Goal: Task Accomplishment & Management: Manage account settings

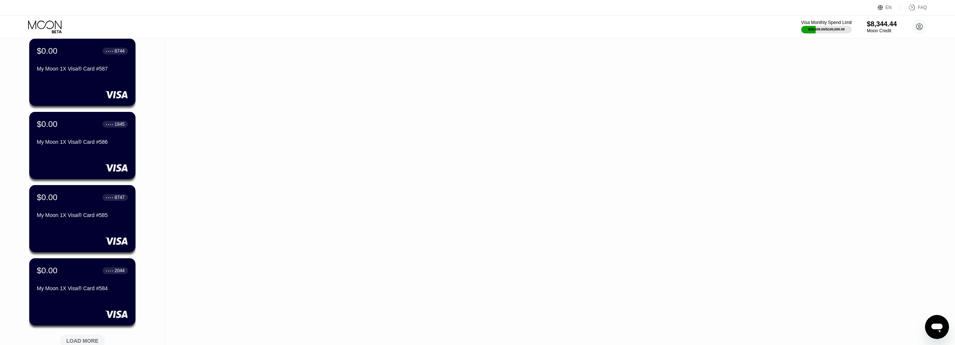
scroll to position [150, 0]
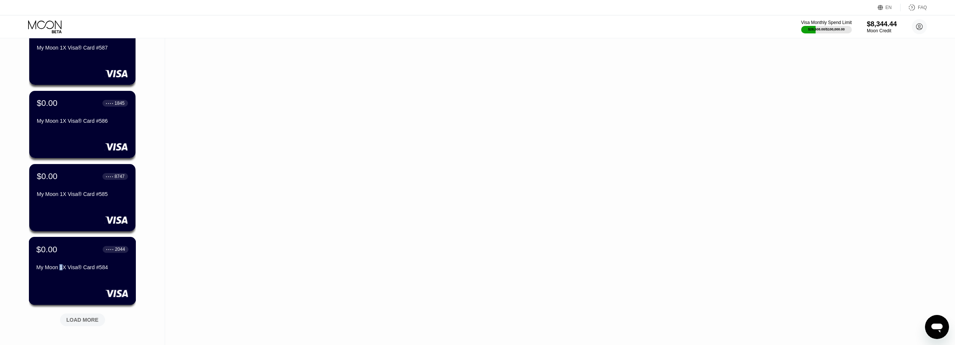
click at [62, 266] on div "My Moon 1X Visa® Card #584" at bounding box center [82, 267] width 92 height 6
click at [49, 266] on div "$0.00 ● ● ● ● 2044 My Moon 1X Visa® Card #584" at bounding box center [82, 258] width 92 height 29
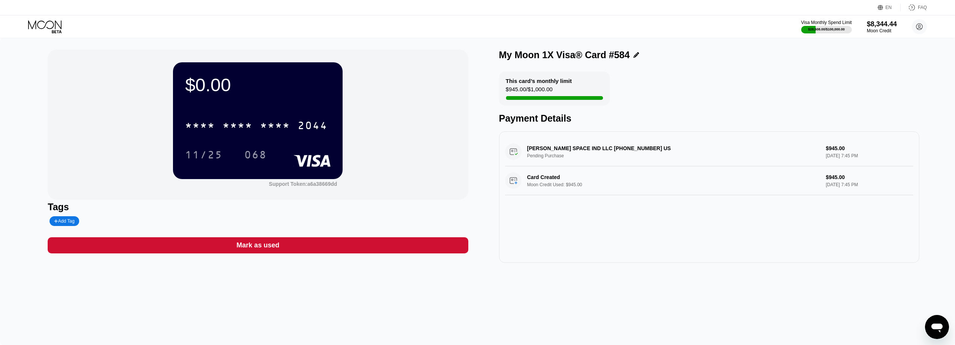
click at [300, 253] on div "Mark as used" at bounding box center [258, 245] width 420 height 16
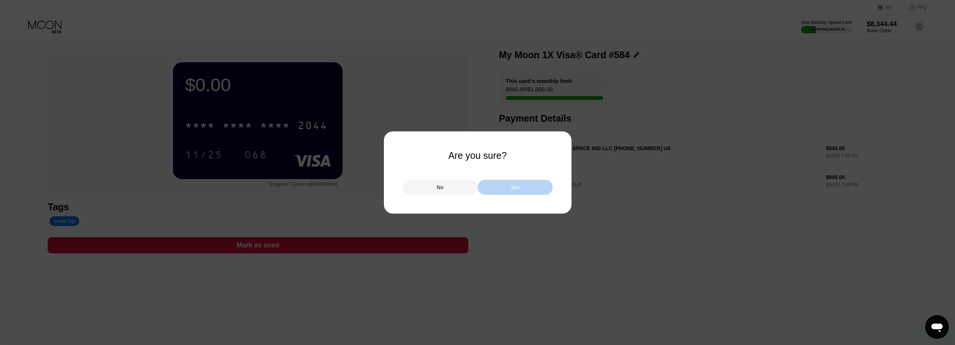
click at [509, 183] on div "Yes" at bounding box center [515, 187] width 75 height 15
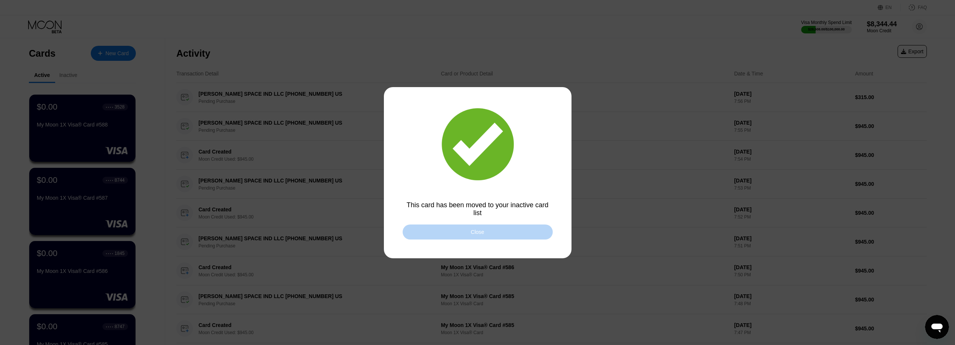
click at [466, 232] on div "Close" at bounding box center [478, 231] width 150 height 15
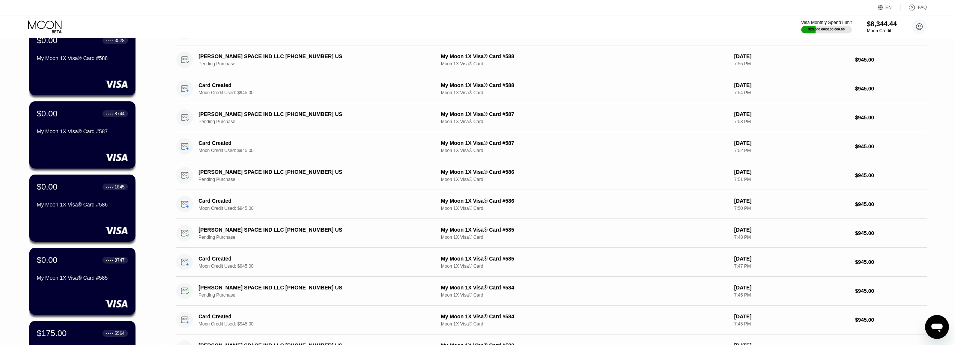
scroll to position [75, 0]
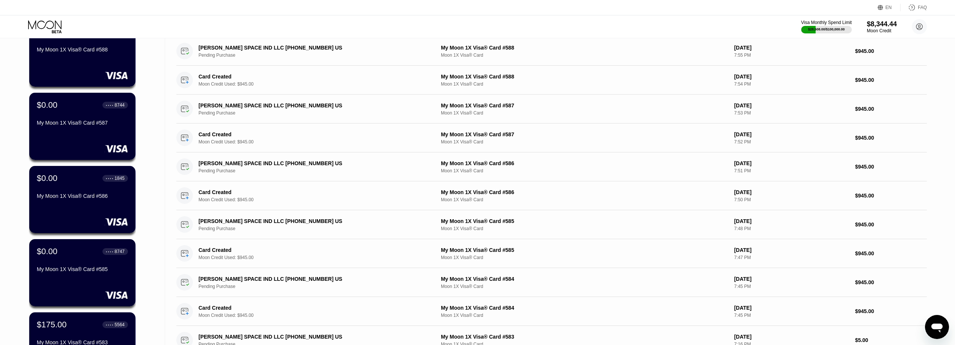
click at [70, 256] on div "$0.00 ● ● ● ● 8747" at bounding box center [82, 251] width 91 height 10
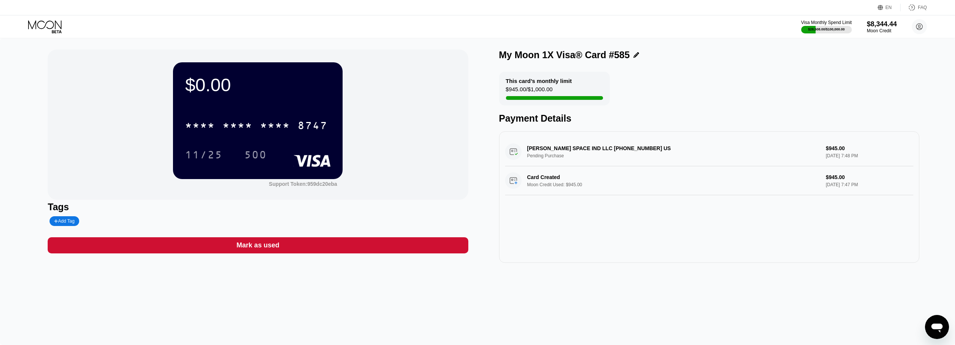
click at [324, 247] on div "Mark as used" at bounding box center [258, 245] width 420 height 16
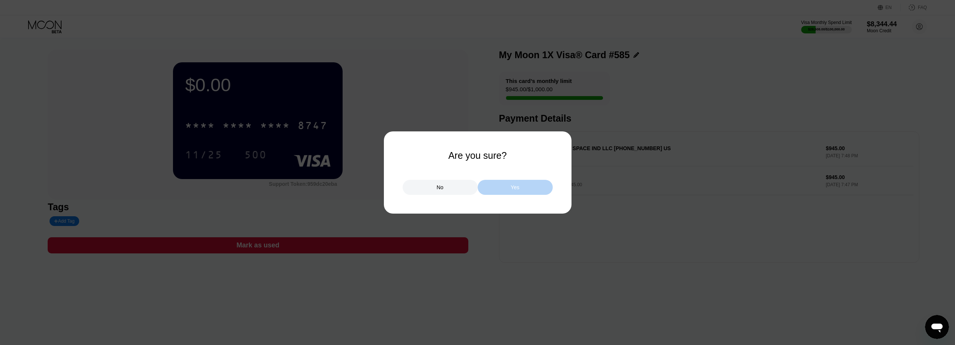
click at [531, 193] on div "Yes" at bounding box center [515, 187] width 75 height 15
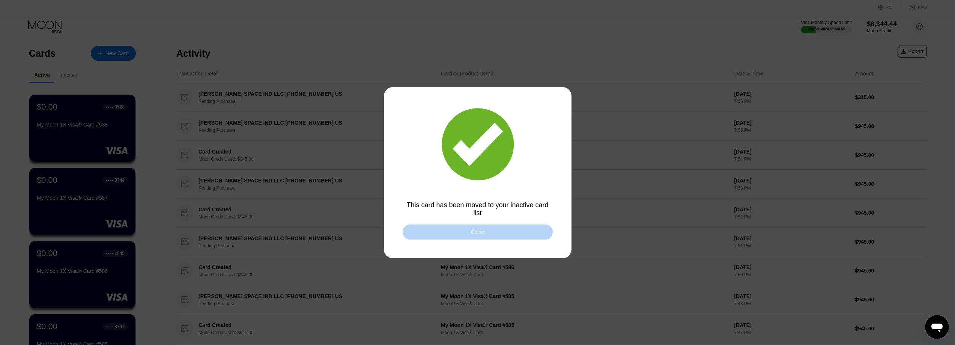
click at [490, 237] on div "Close" at bounding box center [478, 231] width 150 height 15
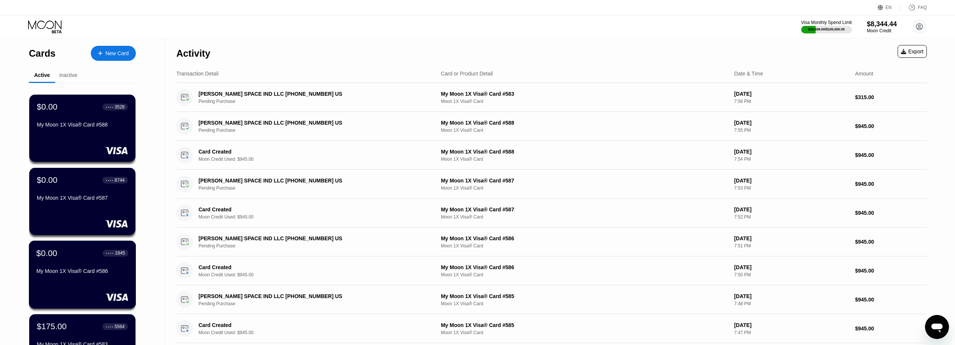
click at [57, 258] on div "$0.00 ● ● ● ● 1845" at bounding box center [82, 253] width 92 height 10
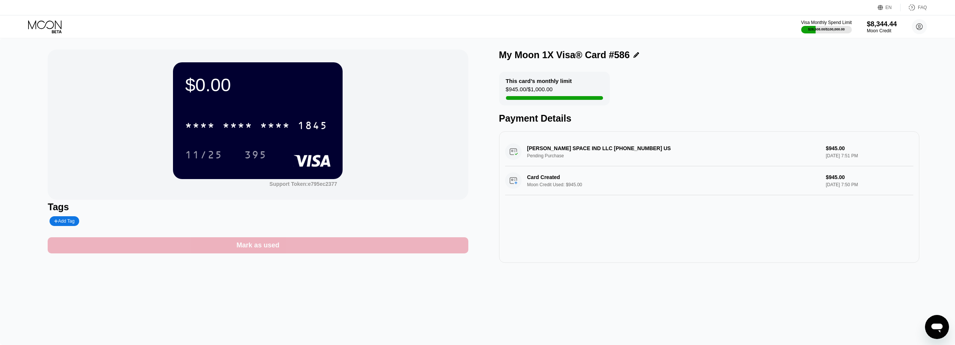
click at [395, 250] on div "Mark as used" at bounding box center [258, 245] width 420 height 16
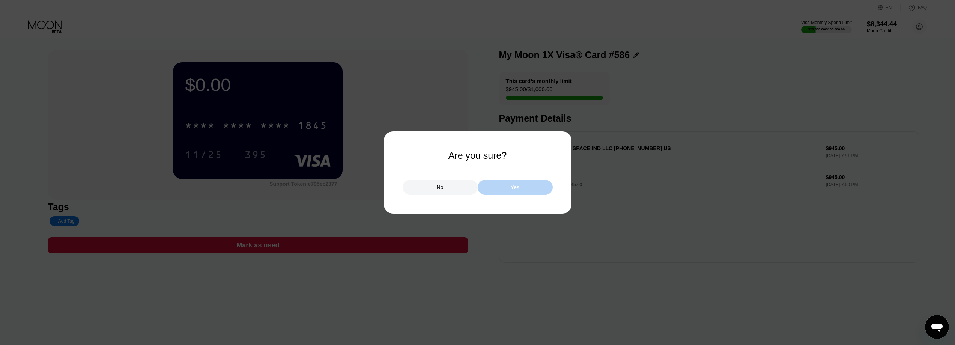
click at [500, 183] on div "Yes" at bounding box center [515, 187] width 75 height 15
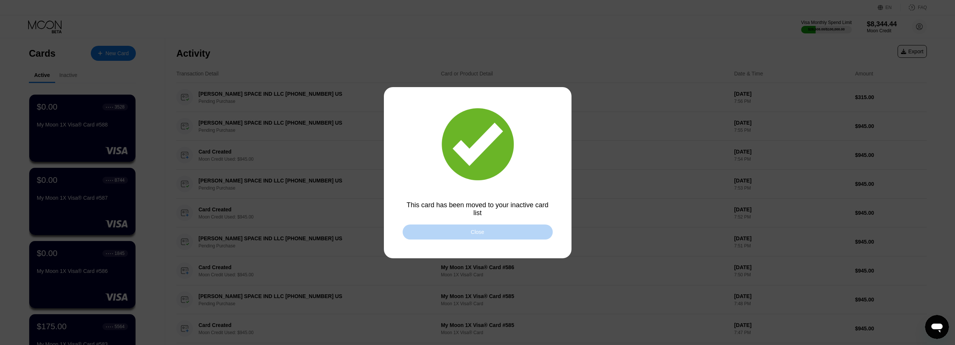
drag, startPoint x: 459, startPoint y: 234, endPoint x: 175, endPoint y: 206, distance: 285.0
click at [458, 234] on div "Close" at bounding box center [478, 231] width 150 height 15
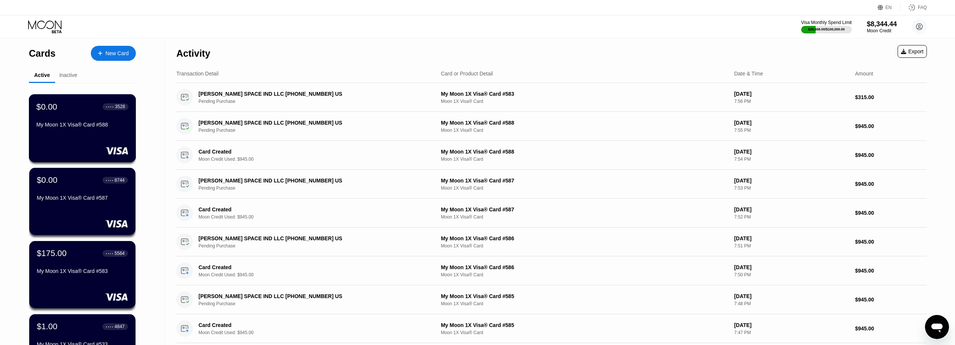
click at [73, 131] on div "My Moon 1X Visa® Card #588" at bounding box center [82, 126] width 92 height 9
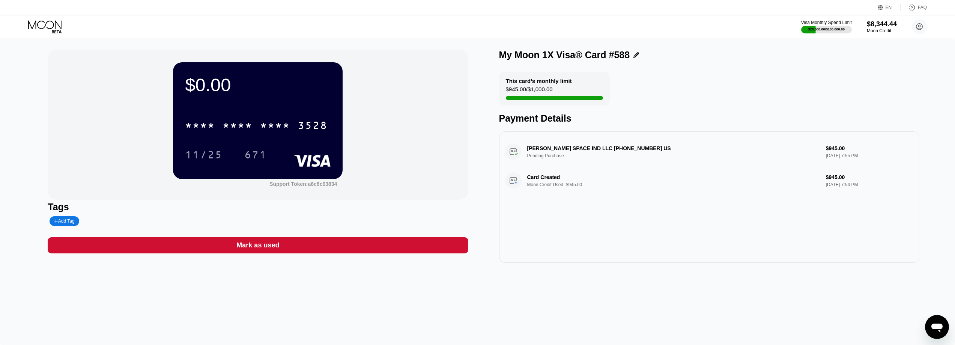
click at [286, 253] on div "Mark as used" at bounding box center [258, 245] width 420 height 16
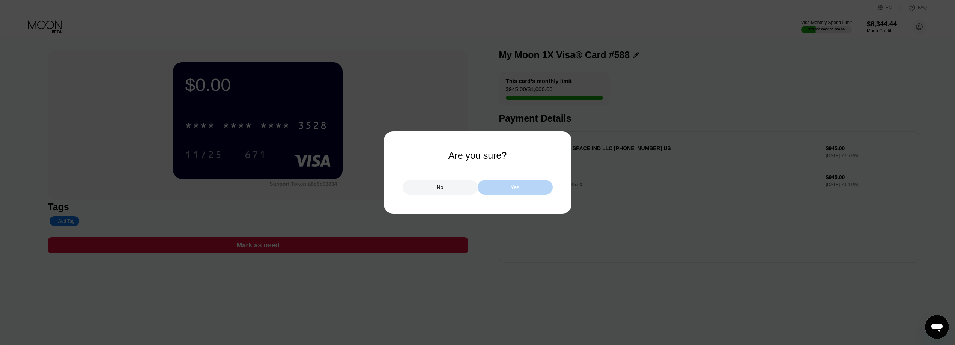
click at [524, 186] on div "Yes" at bounding box center [515, 187] width 75 height 15
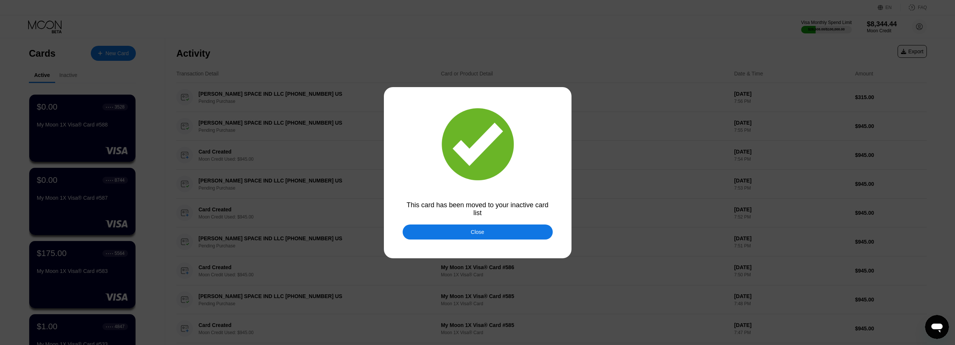
click at [477, 235] on div "Close" at bounding box center [478, 232] width 14 height 6
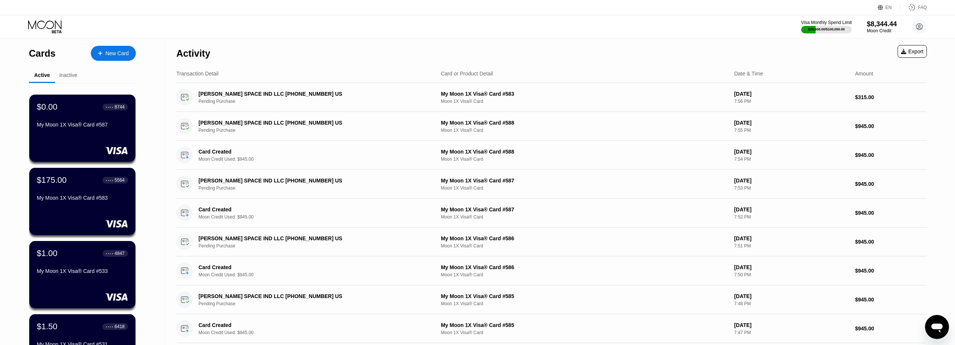
click at [63, 110] on div "$0.00 ● ● ● ● 8744" at bounding box center [82, 107] width 91 height 10
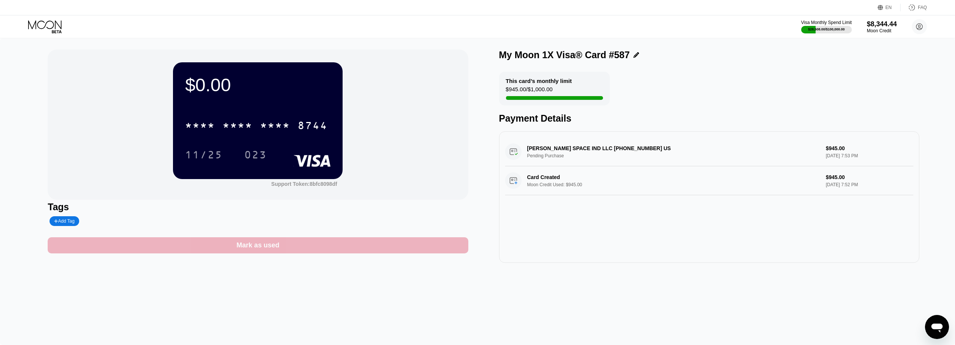
click at [358, 249] on div "Mark as used" at bounding box center [258, 245] width 420 height 16
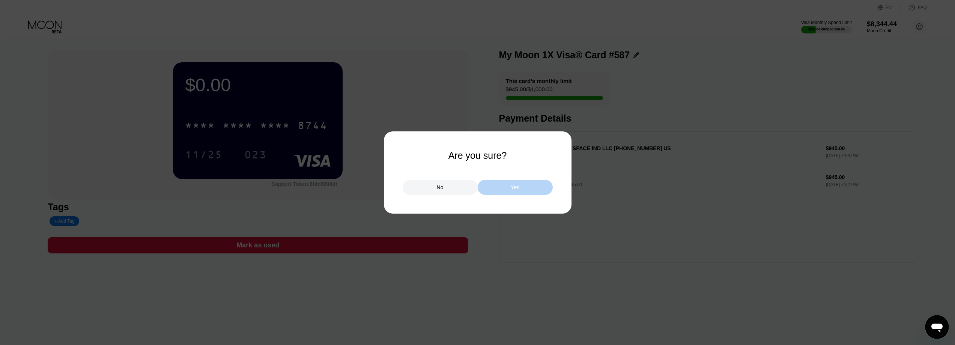
click at [516, 194] on div "Yes" at bounding box center [515, 187] width 75 height 15
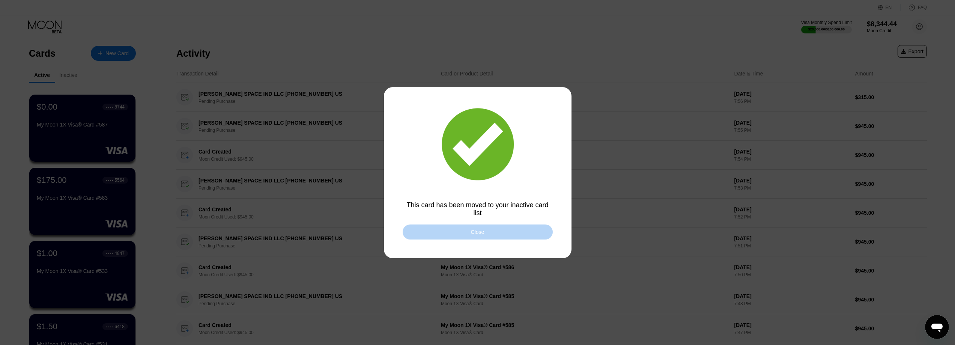
click at [527, 231] on div "Close" at bounding box center [478, 231] width 150 height 15
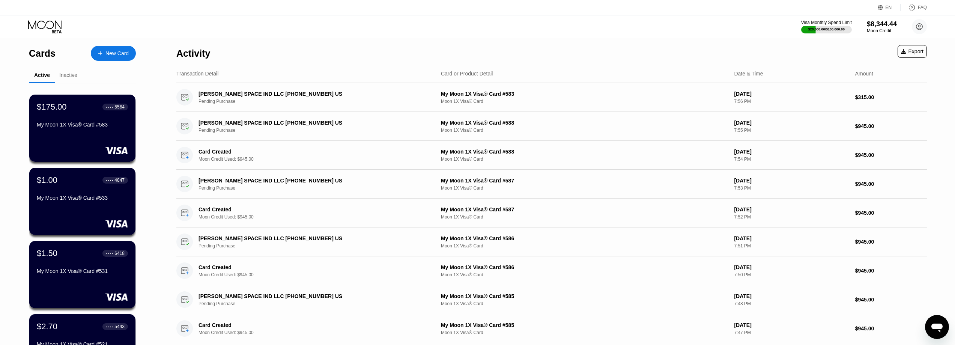
click at [937, 72] on div "Cards New Card Active Inactive $175.00 ● ● ● ● 5564 My Moon 1X Visa® Card #583 …" at bounding box center [477, 266] width 955 height 457
click at [405, 67] on div "Transaction Detail Card or Product Detail Date & Time Amount" at bounding box center [551, 74] width 750 height 18
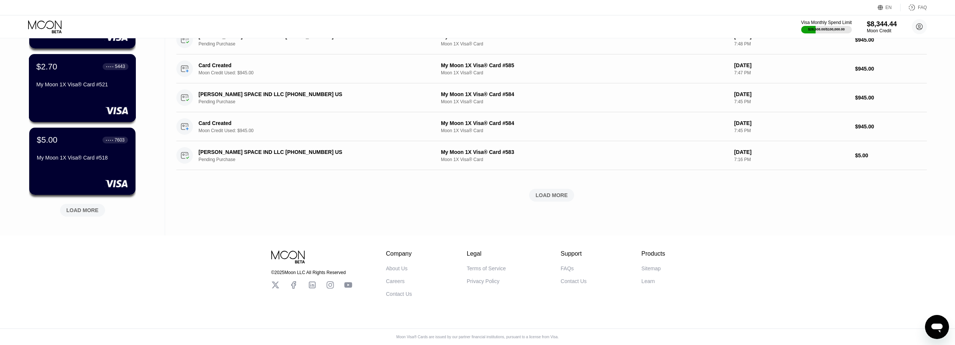
scroll to position [266, 0]
click at [79, 207] on div "LOAD MORE" at bounding box center [82, 210] width 32 height 7
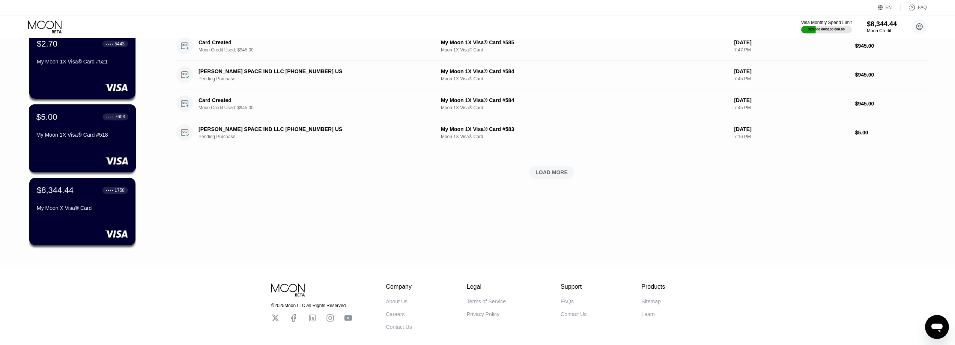
scroll to position [304, 0]
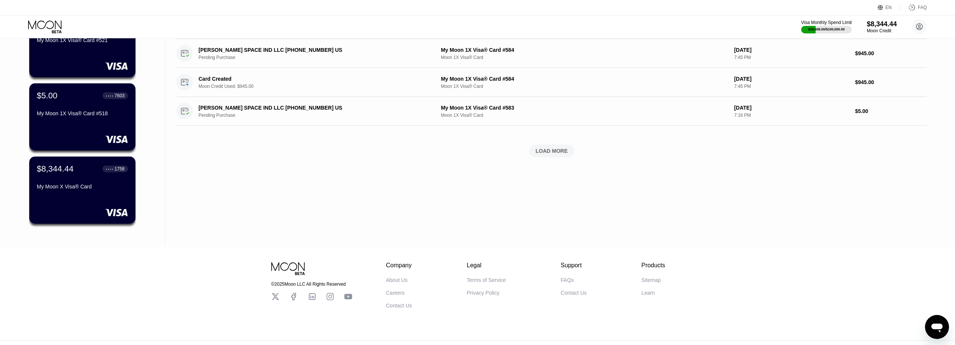
drag, startPoint x: 87, startPoint y: 179, endPoint x: 221, endPoint y: 145, distance: 137.8
click at [87, 179] on div "$8,344.44 ● ● ● ● 1758 My Moon X Visa® Card" at bounding box center [82, 178] width 91 height 29
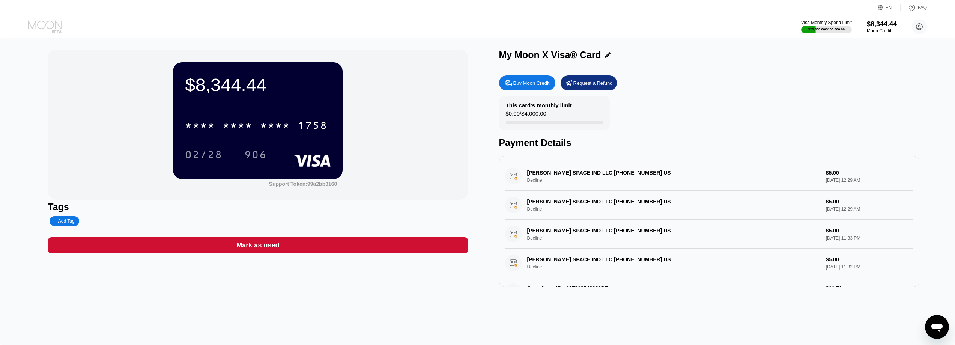
click at [45, 21] on icon at bounding box center [45, 26] width 35 height 13
